Goal: Task Accomplishment & Management: Use online tool/utility

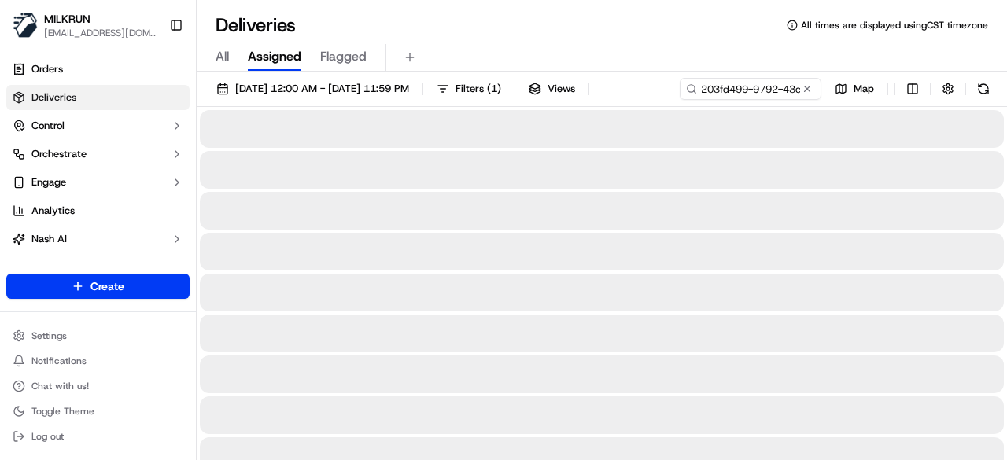
type input "203fd499-9792-43c0-919b-0e83c849bf42"
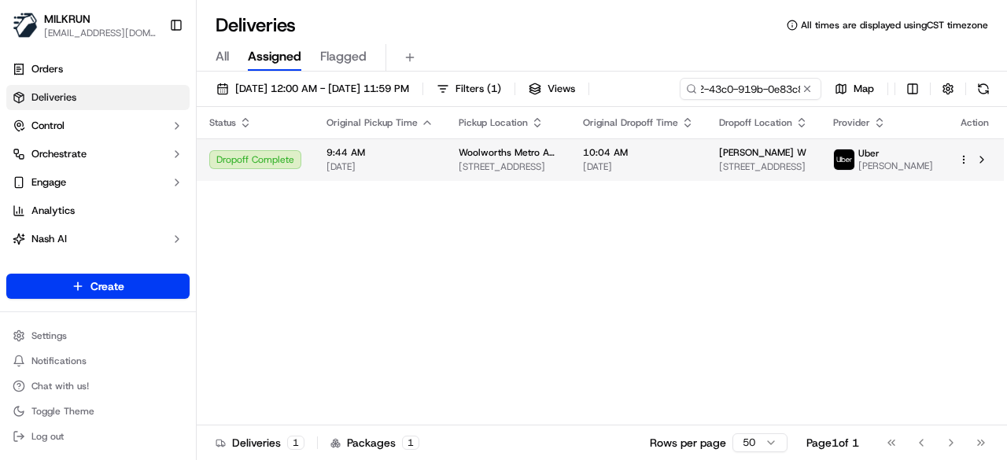
click at [674, 190] on div "Status Original Pickup Time Pickup Location Original Dropoff Time Dropoff Locat…" at bounding box center [600, 266] width 807 height 319
click at [664, 166] on span "[DATE]" at bounding box center [638, 167] width 111 height 13
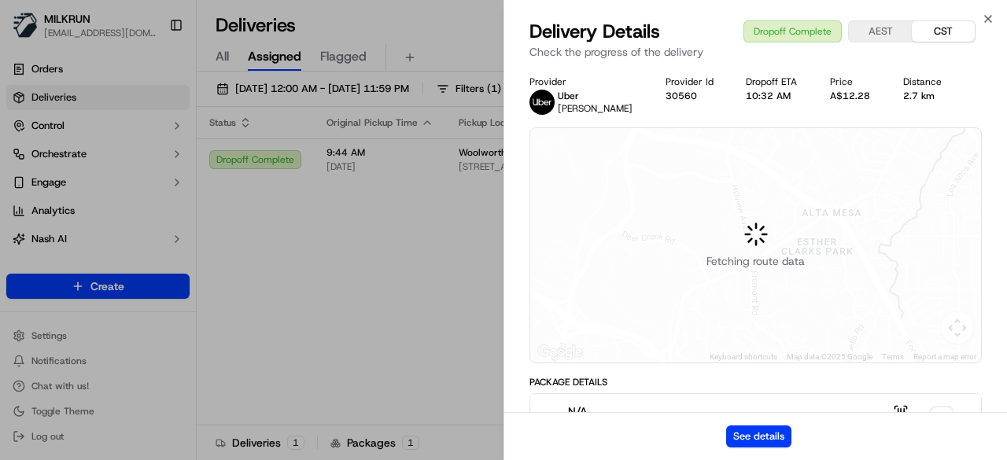
drag, startPoint x: 777, startPoint y: 425, endPoint x: 740, endPoint y: 423, distance: 37.8
click at [777, 426] on div "See details" at bounding box center [755, 436] width 503 height 48
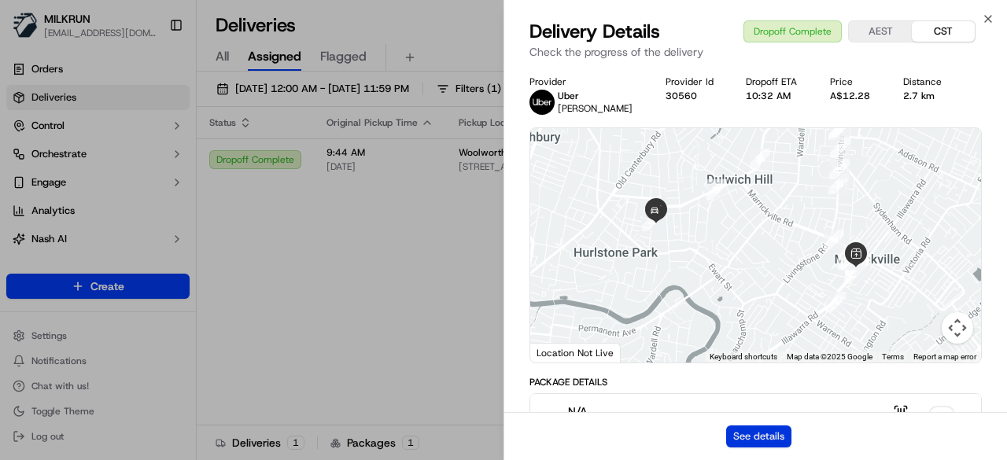
click at [760, 429] on button "See details" at bounding box center [758, 437] width 65 height 22
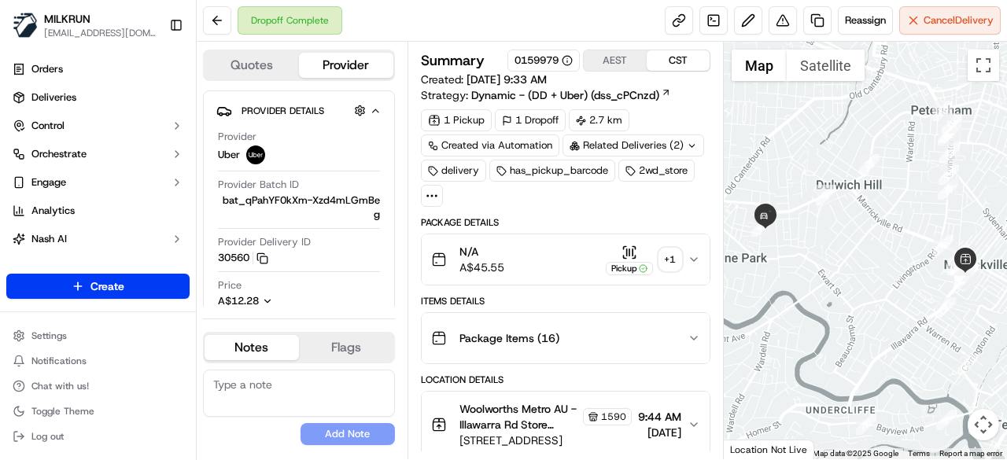
click at [691, 138] on div "Related Deliveries (2)" at bounding box center [634, 146] width 142 height 22
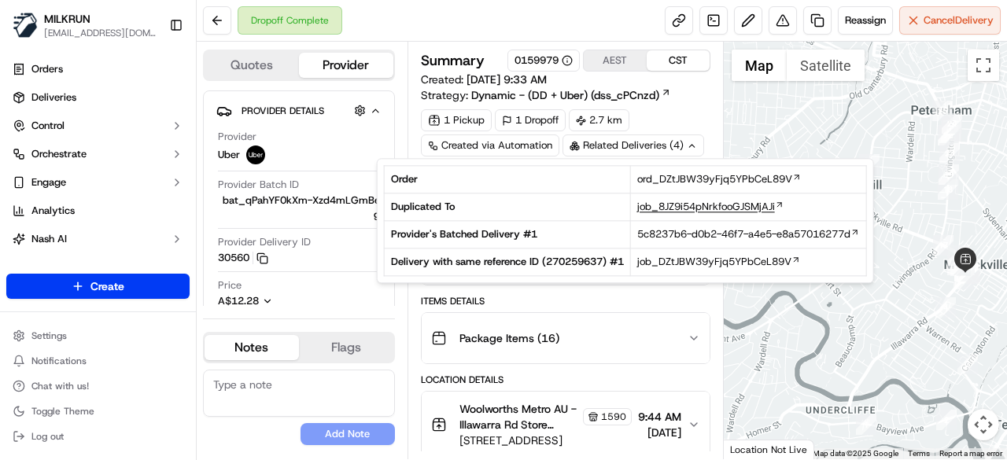
click at [719, 205] on span "job_8JZ9i54pNrkfooGJSMjAJi" at bounding box center [706, 207] width 138 height 14
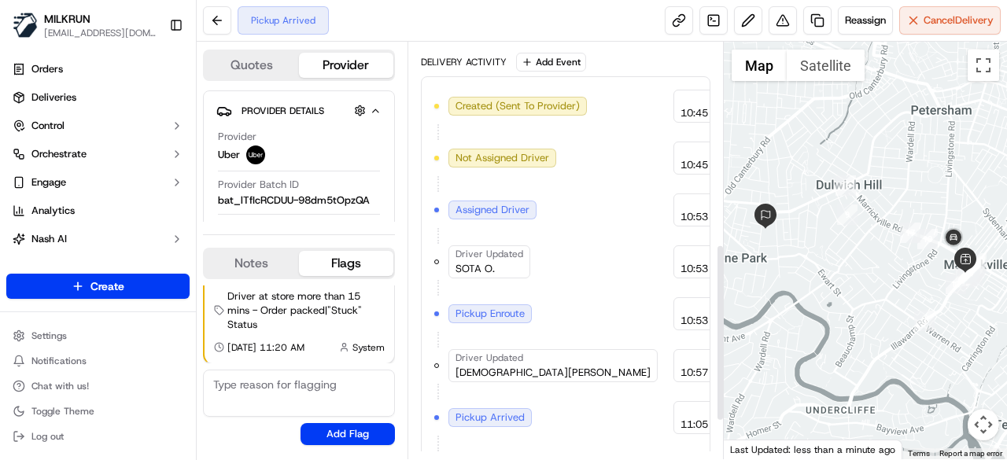
scroll to position [562, 0]
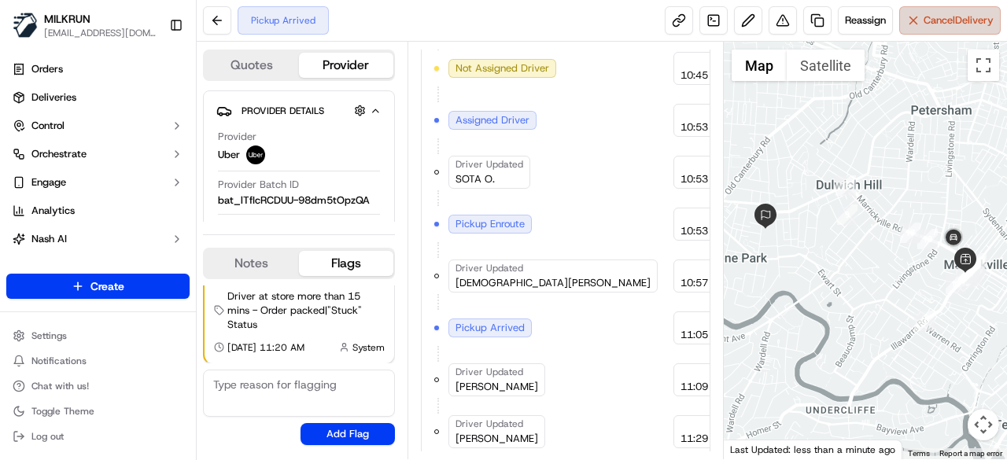
click at [955, 32] on button "Cancel Delivery" at bounding box center [950, 20] width 102 height 28
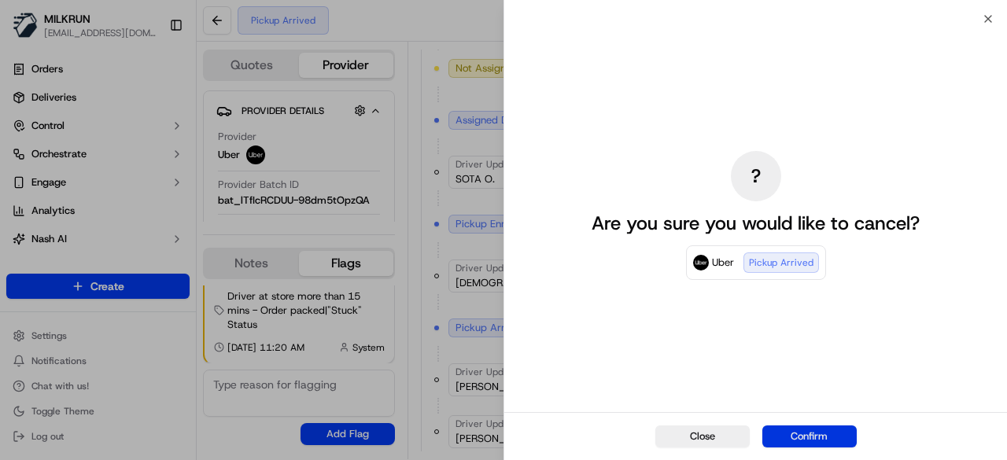
click at [805, 434] on button "Confirm" at bounding box center [809, 437] width 94 height 22
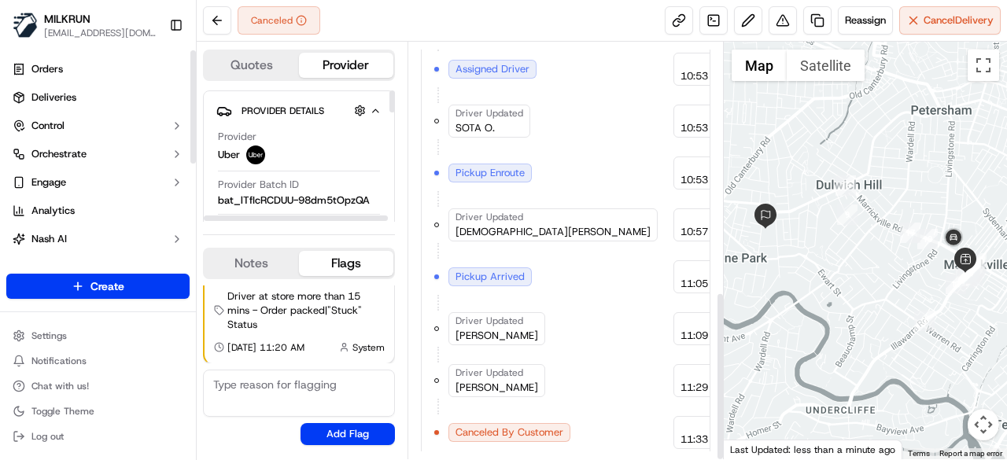
scroll to position [614, 0]
click at [108, 104] on link "Deliveries" at bounding box center [97, 97] width 183 height 25
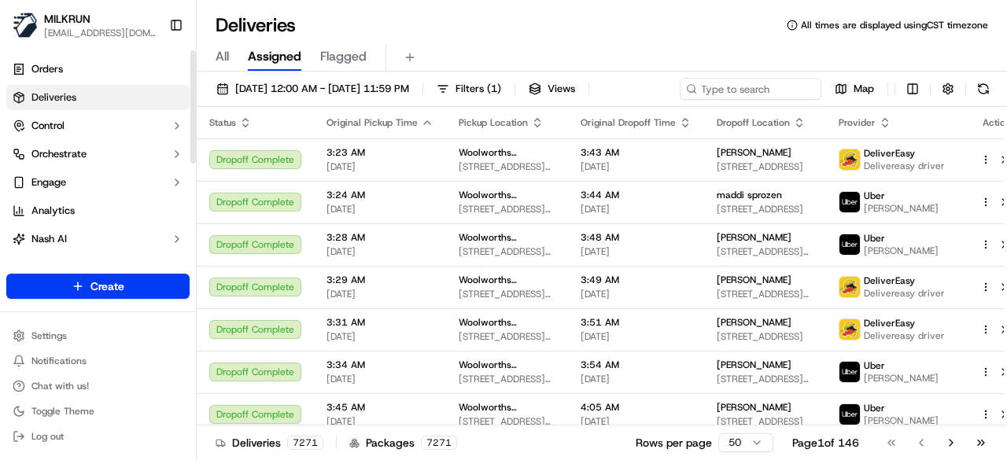
click at [118, 99] on link "Deliveries" at bounding box center [97, 97] width 183 height 25
click at [742, 95] on div "20/09/2025 12:00 AM - 20/09/2025 11:59 PM Filters ( 1 ) Views Map" at bounding box center [602, 92] width 810 height 29
paste input "cf0d2ee3-9a25-49d1-882f-29a9dd54305d"
type input "cf0d2ee3-9a25-49d1-882f-29a9dd54305d"
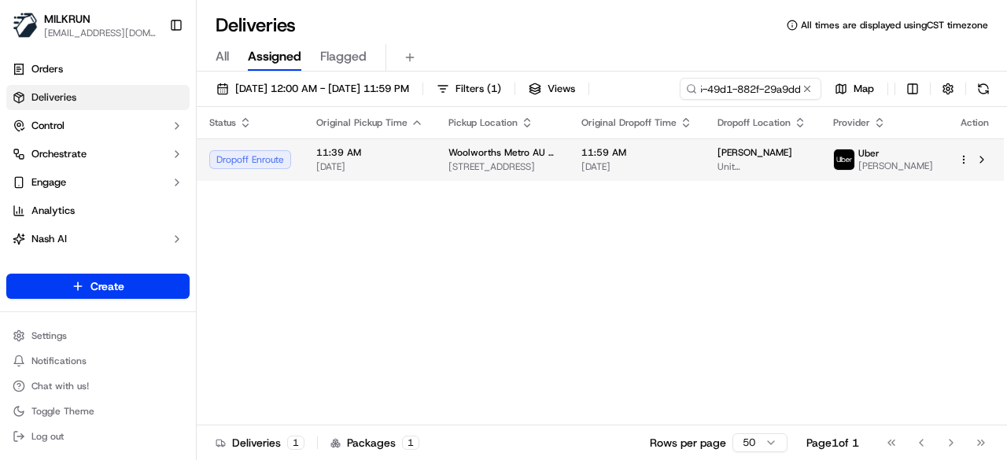
click at [623, 159] on span "11:59 AM" at bounding box center [636, 152] width 111 height 13
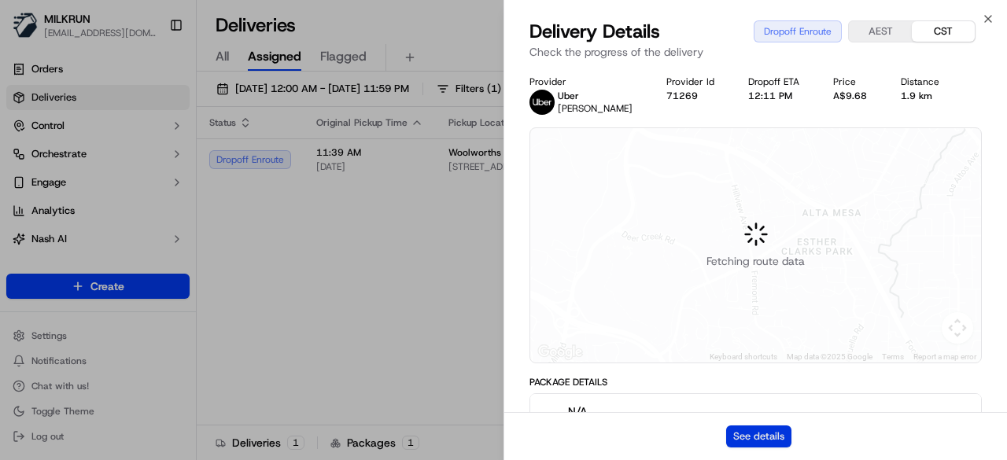
click at [781, 436] on button "See details" at bounding box center [758, 437] width 65 height 22
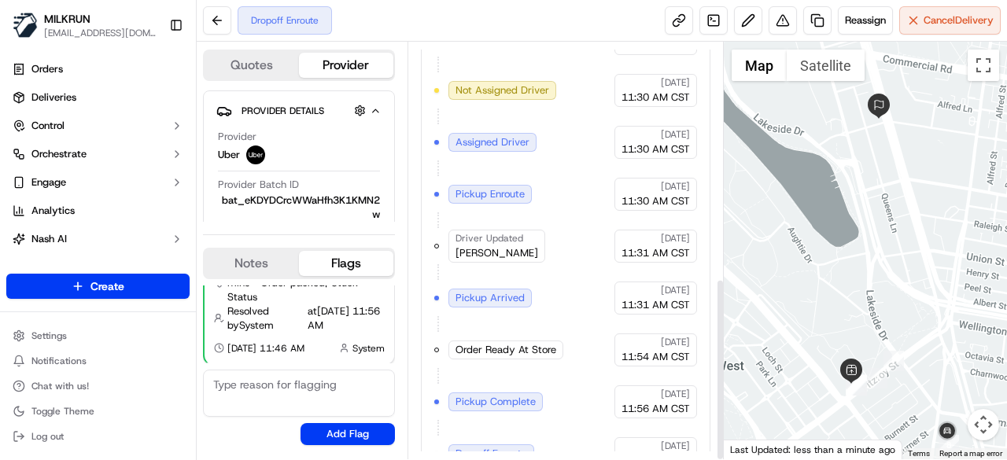
scroll to position [537, 0]
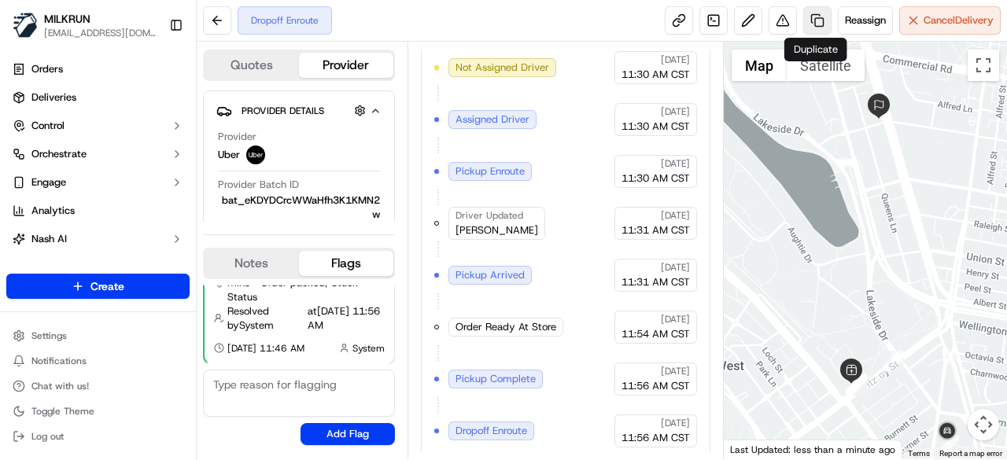
click at [815, 29] on link at bounding box center [817, 20] width 28 height 28
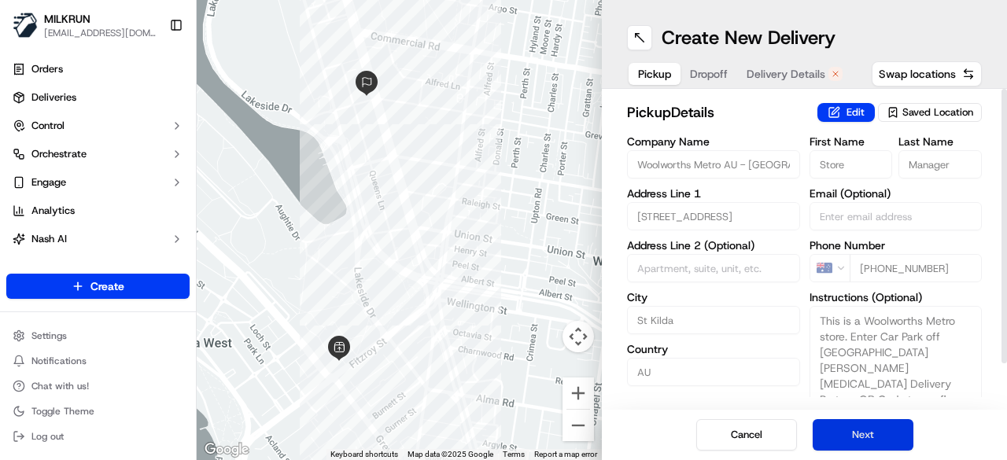
click at [855, 430] on button "Next" at bounding box center [863, 434] width 101 height 31
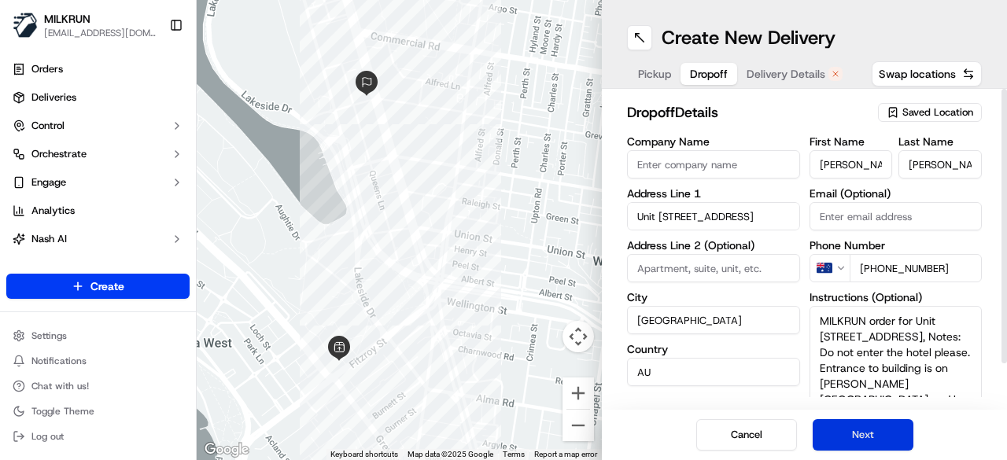
click at [855, 430] on button "Next" at bounding box center [863, 434] width 101 height 31
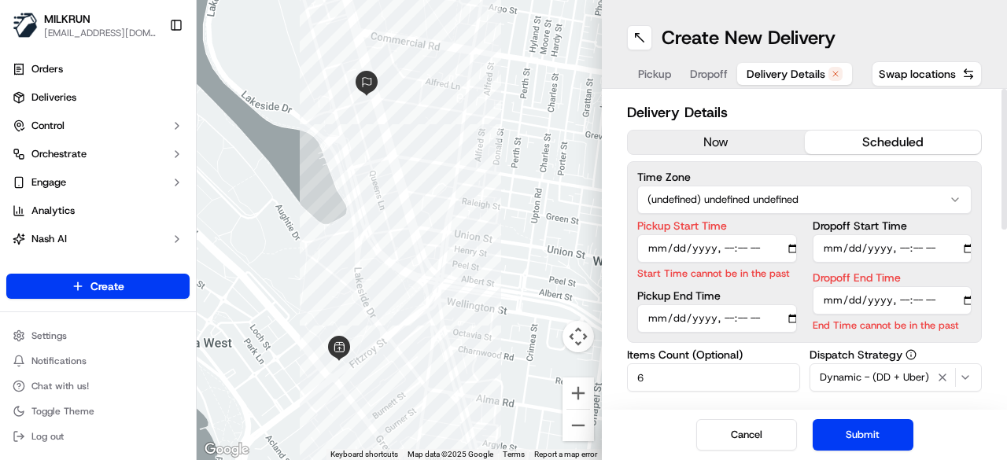
click at [735, 135] on button "now" at bounding box center [716, 143] width 177 height 24
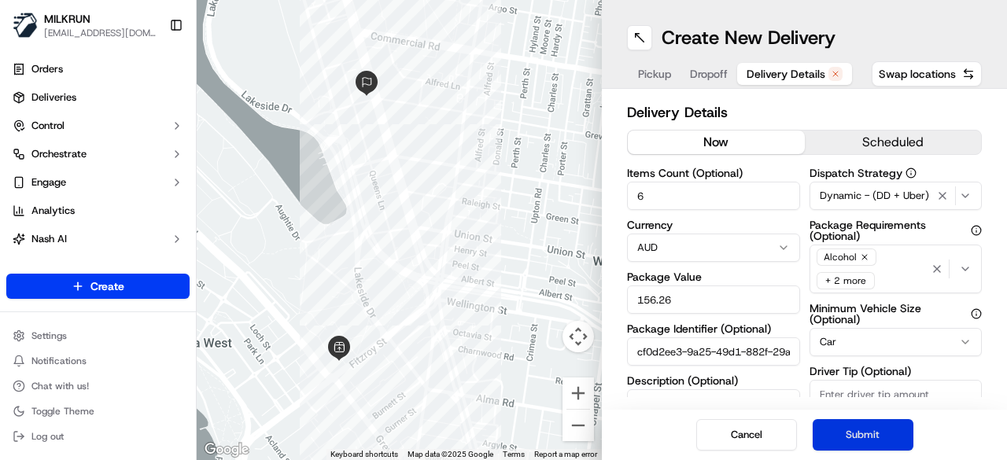
click at [877, 429] on button "Submit" at bounding box center [863, 434] width 101 height 31
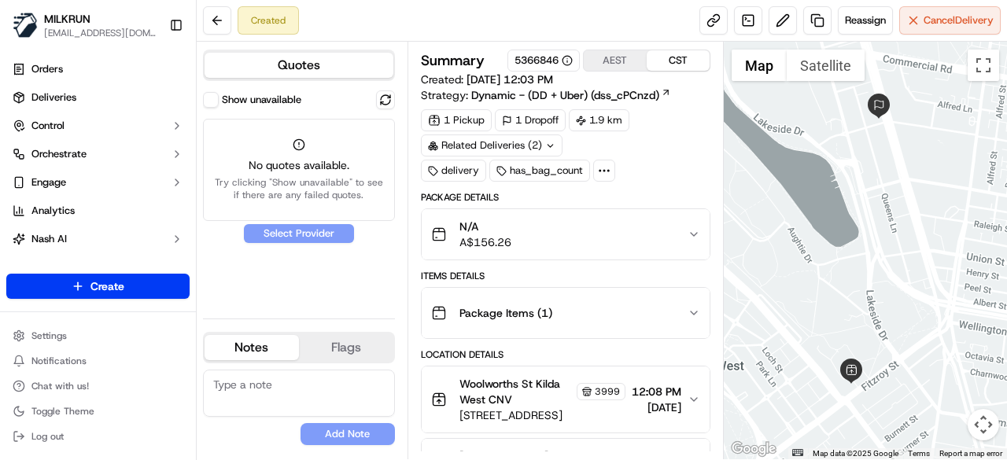
click at [215, 100] on button "Show unavailable" at bounding box center [211, 100] width 16 height 16
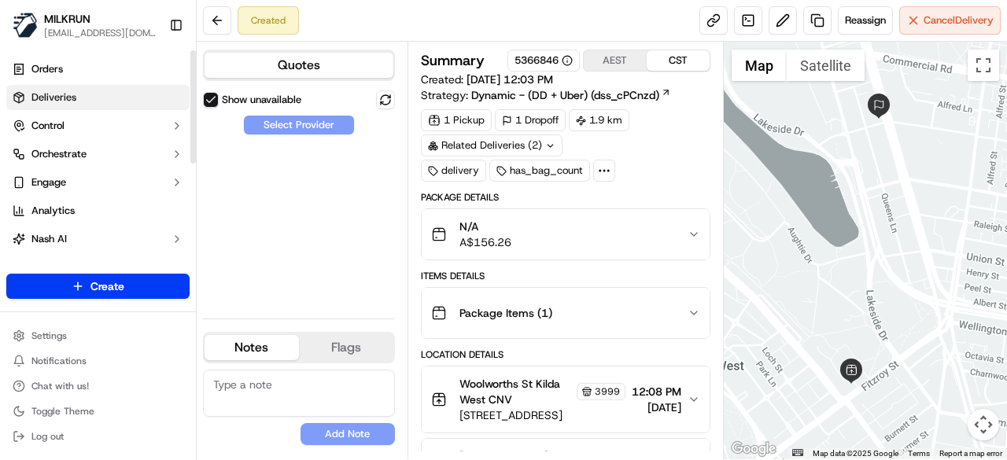
click at [82, 98] on link "Deliveries" at bounding box center [97, 97] width 183 height 25
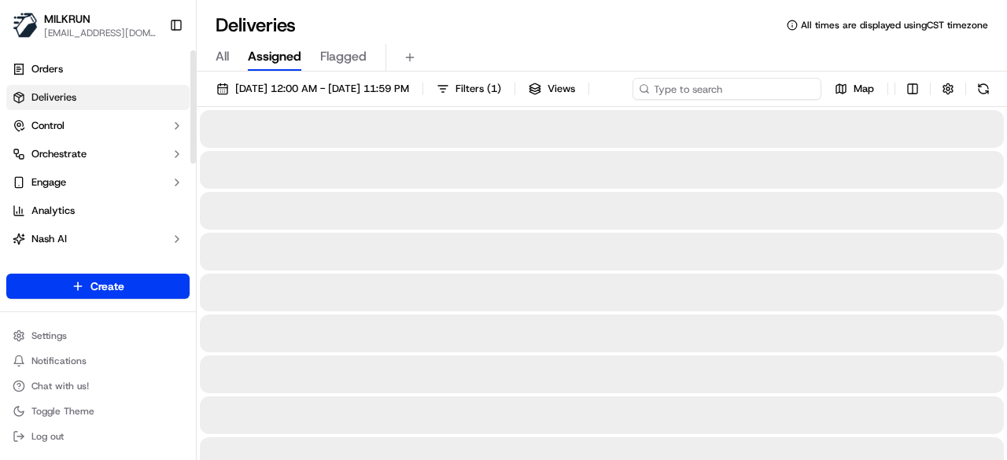
click at [736, 86] on div "20/09/2025 12:00 AM - 20/09/2025 11:59 PM Filters ( 1 ) Views Map" at bounding box center [602, 92] width 810 height 29
paste input "cf0d2ee3-9a25-49d1-882f-29a9dd54305d"
type input "cf0d2ee3-9a25-49d1-882f-29a9dd54305d"
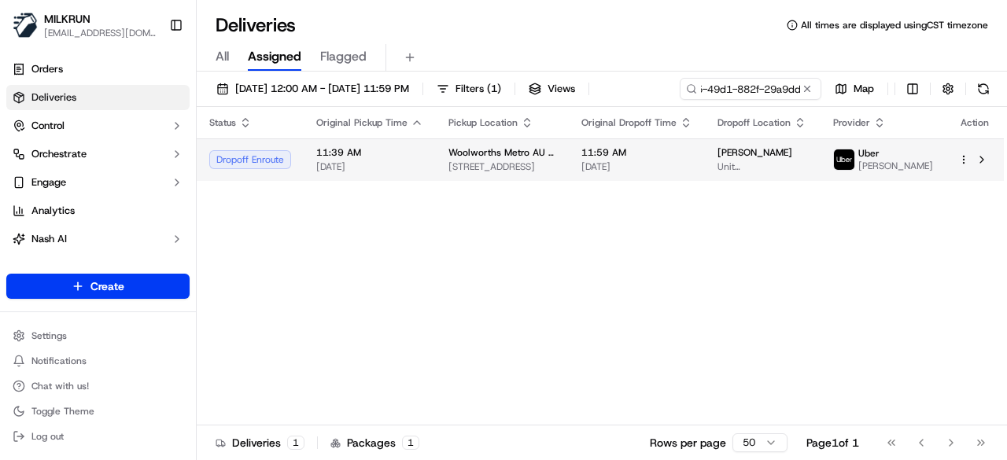
click at [641, 159] on span "11:59 AM" at bounding box center [636, 152] width 111 height 13
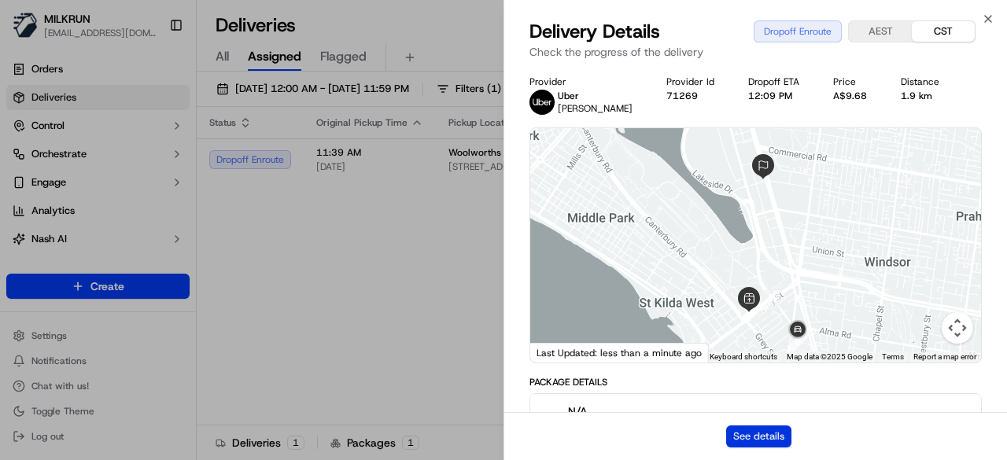
click at [773, 437] on button "See details" at bounding box center [758, 437] width 65 height 22
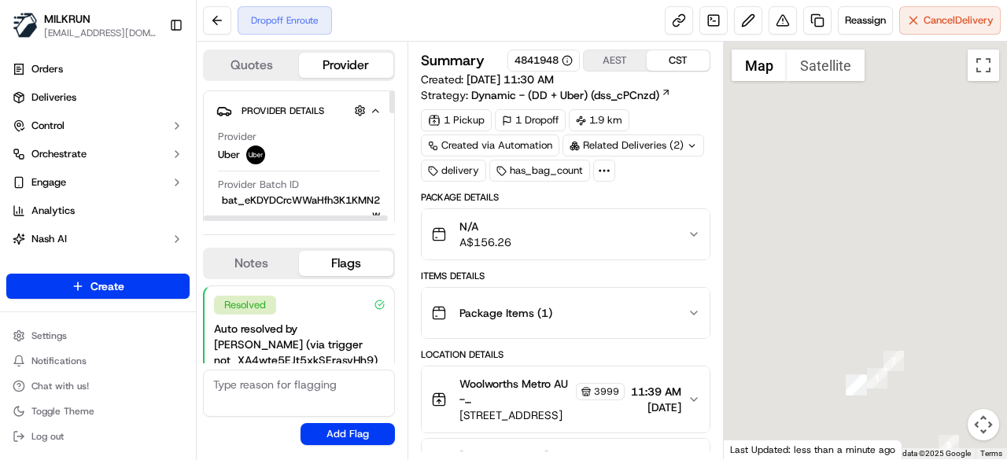
scroll to position [127, 0]
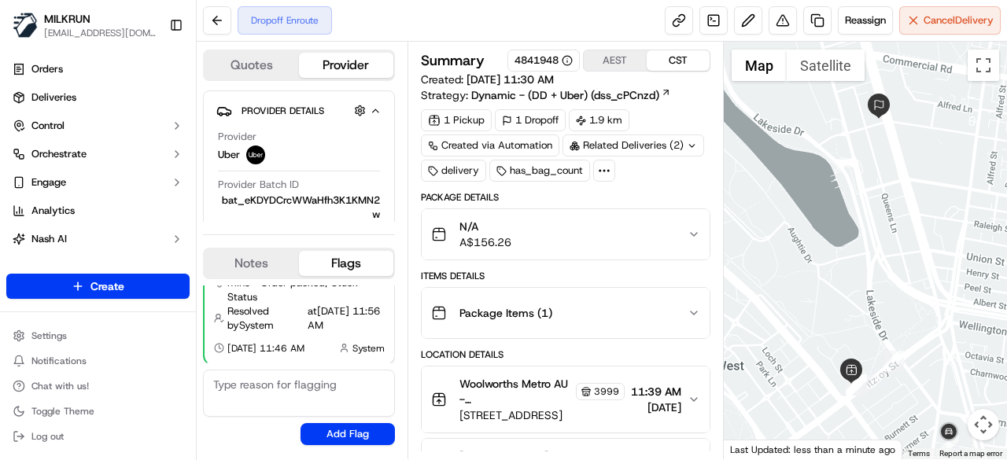
click at [647, 140] on div "Related Deliveries (2)" at bounding box center [634, 146] width 142 height 22
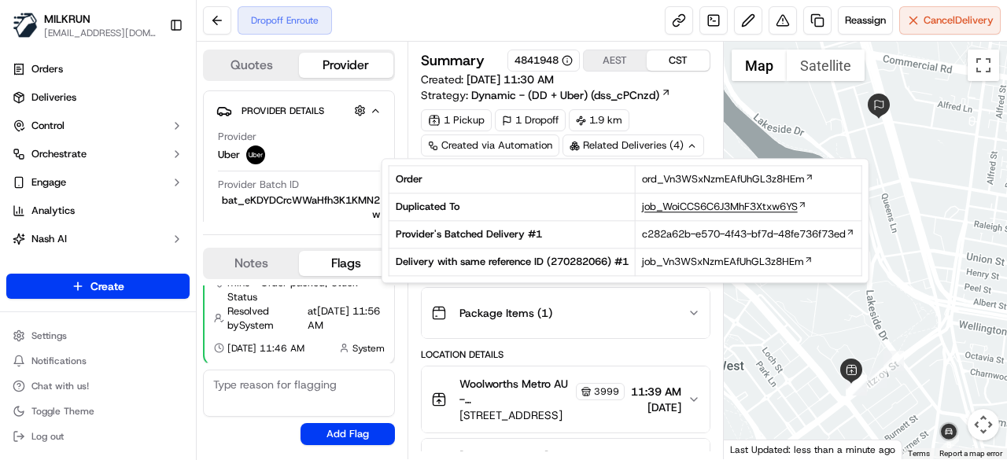
click at [666, 211] on span "job_WoiCCS6C6J3MhF3Xtxw6YS" at bounding box center [720, 207] width 156 height 14
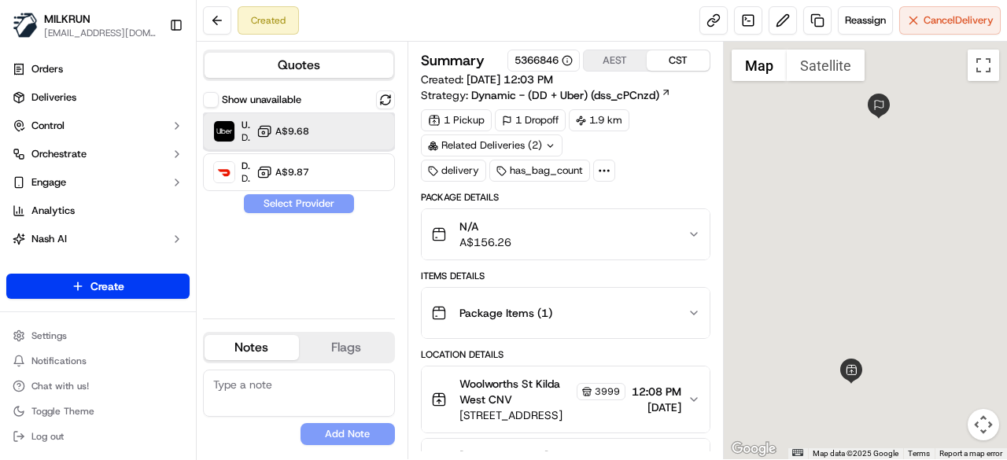
click at [367, 133] on div "Uber Dropoff ETA 34 minutes A$9.68" at bounding box center [299, 132] width 192 height 38
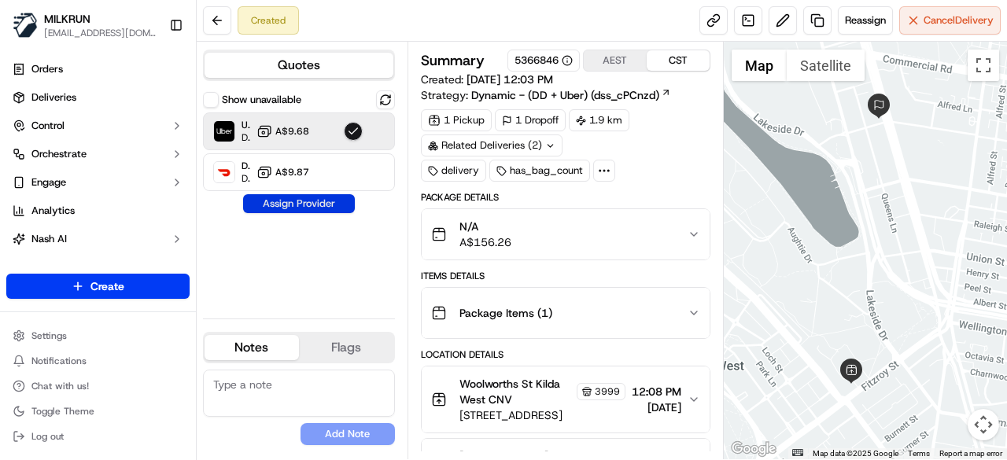
click at [338, 205] on button "Assign Provider" at bounding box center [299, 203] width 112 height 19
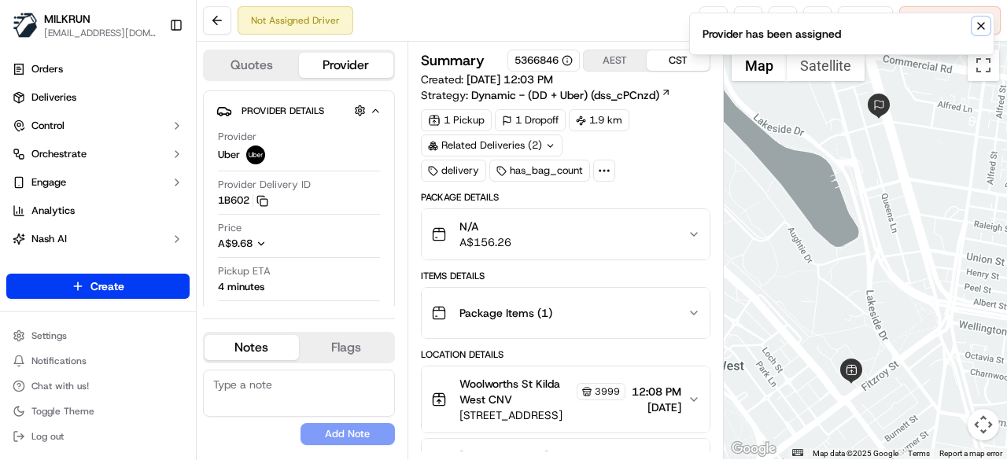
click at [984, 28] on icon "Notifications (F8)" at bounding box center [981, 26] width 6 height 6
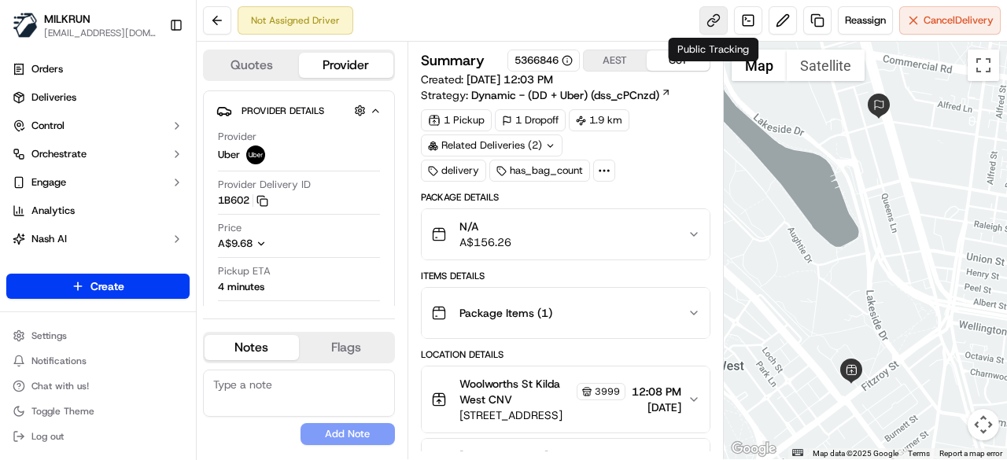
click at [714, 19] on link at bounding box center [714, 20] width 28 height 28
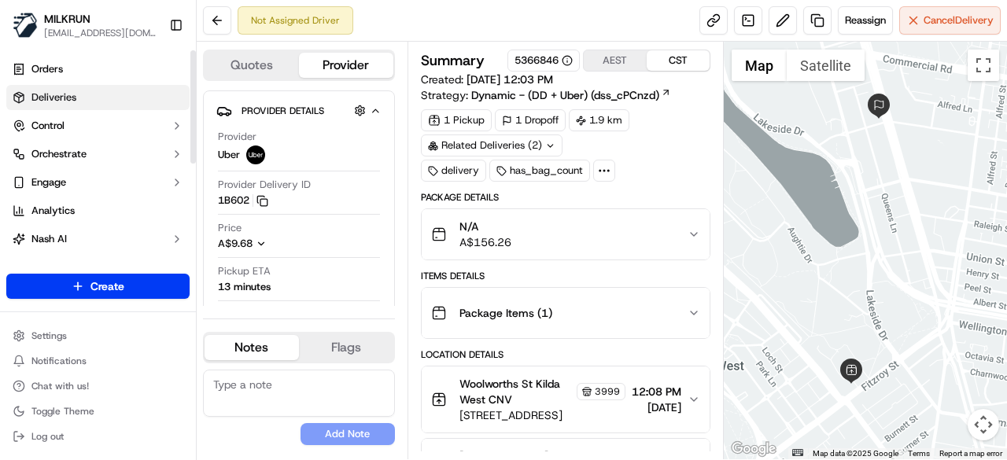
click at [109, 98] on link "Deliveries" at bounding box center [97, 97] width 183 height 25
